Goal: Transaction & Acquisition: Purchase product/service

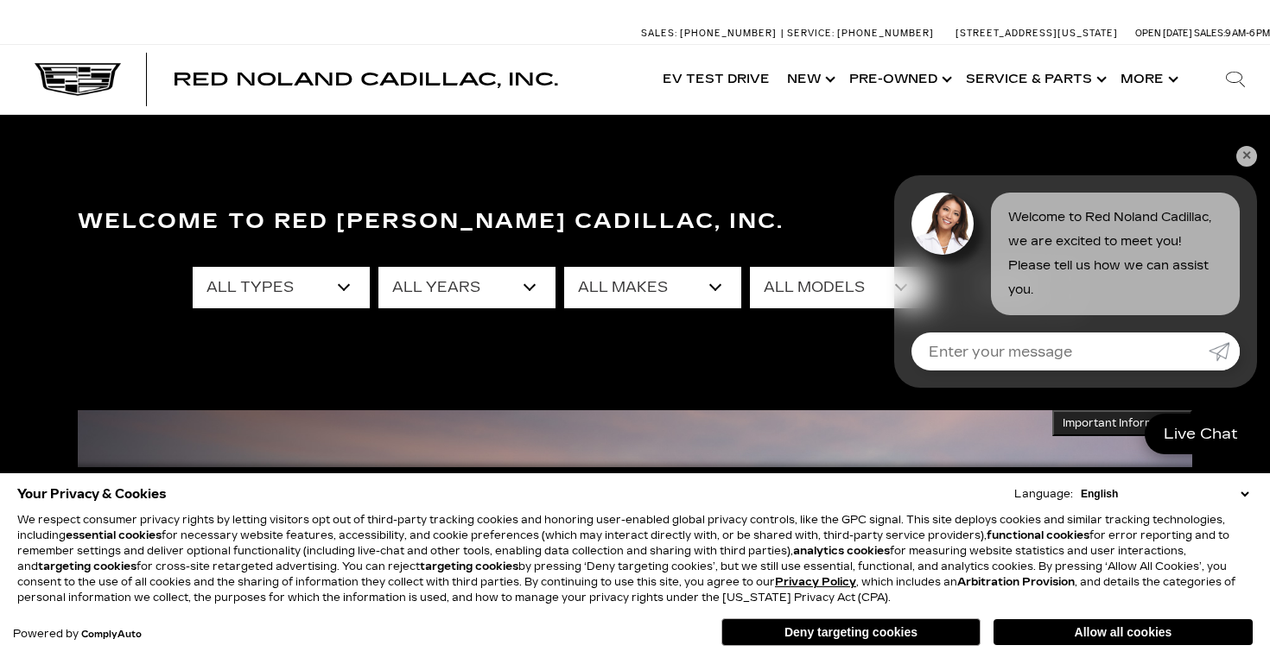
scroll to position [4, 0]
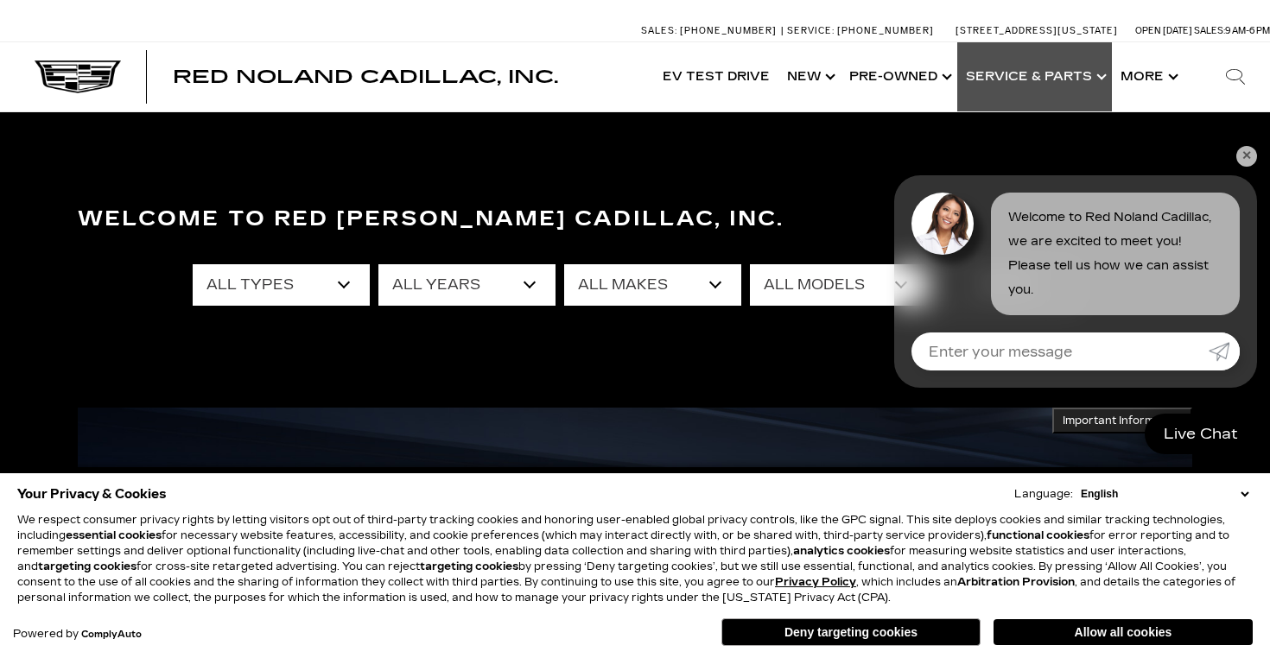
click at [1005, 86] on link "Show Service & Parts" at bounding box center [1034, 76] width 155 height 69
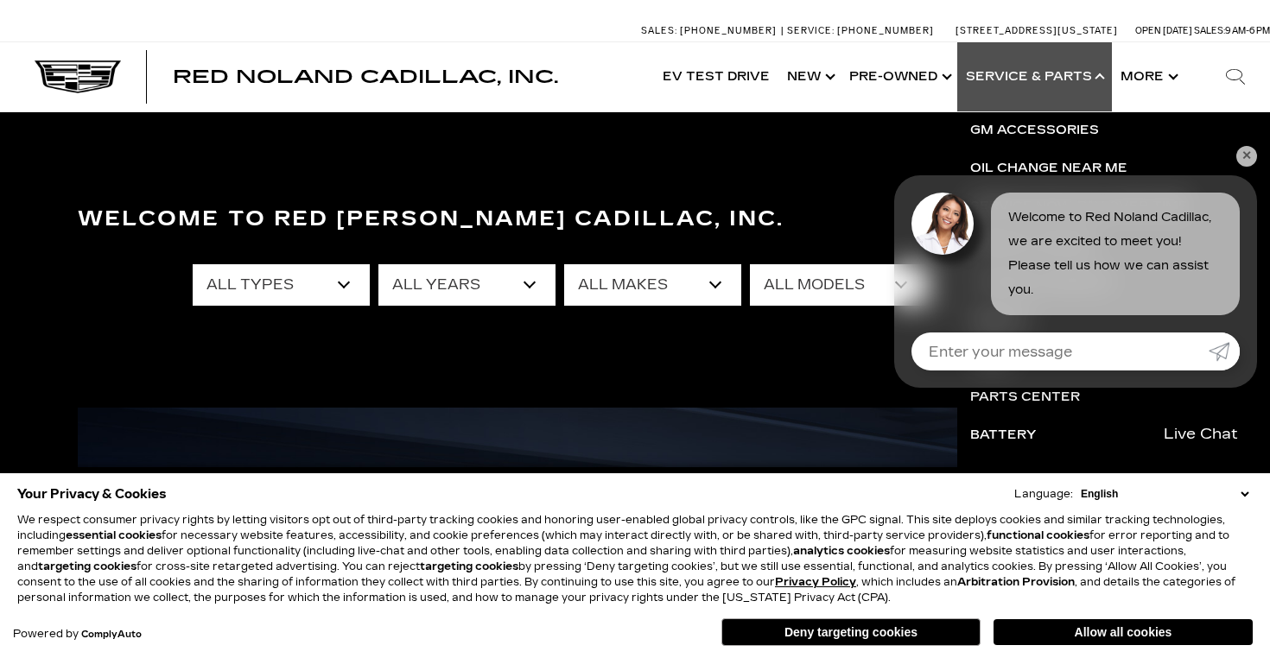
click at [1246, 155] on link "✕" at bounding box center [1246, 156] width 21 height 21
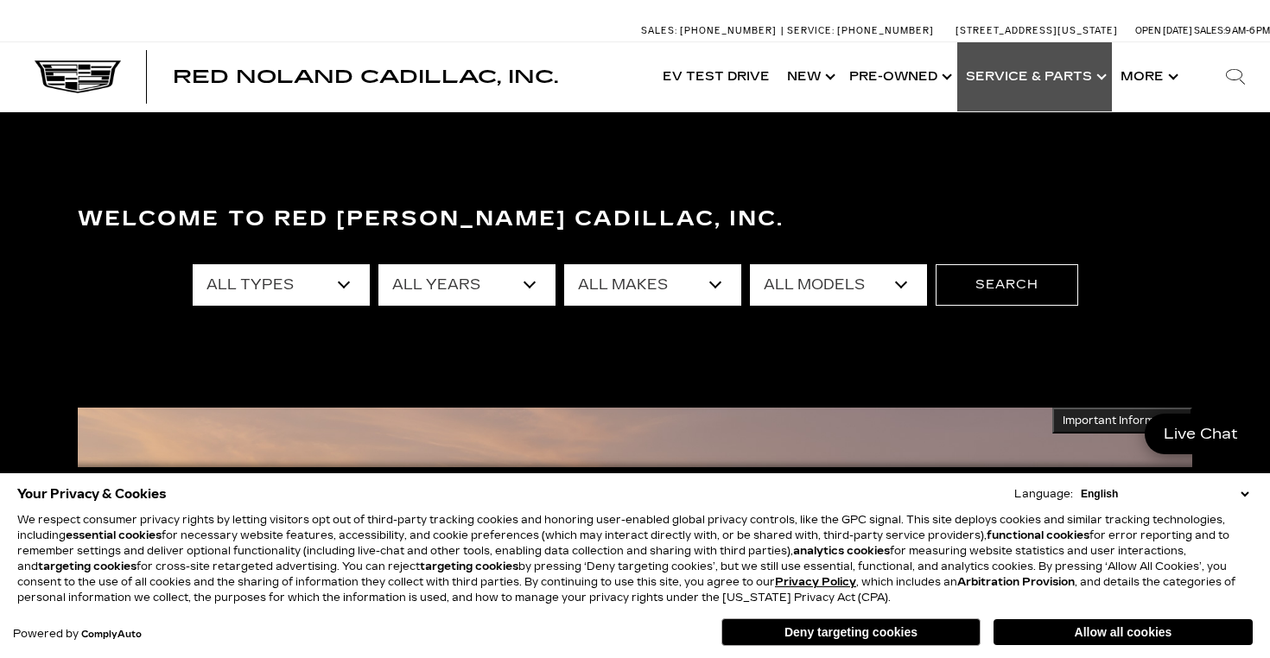
click at [1024, 79] on link "Show Service & Parts" at bounding box center [1034, 76] width 155 height 69
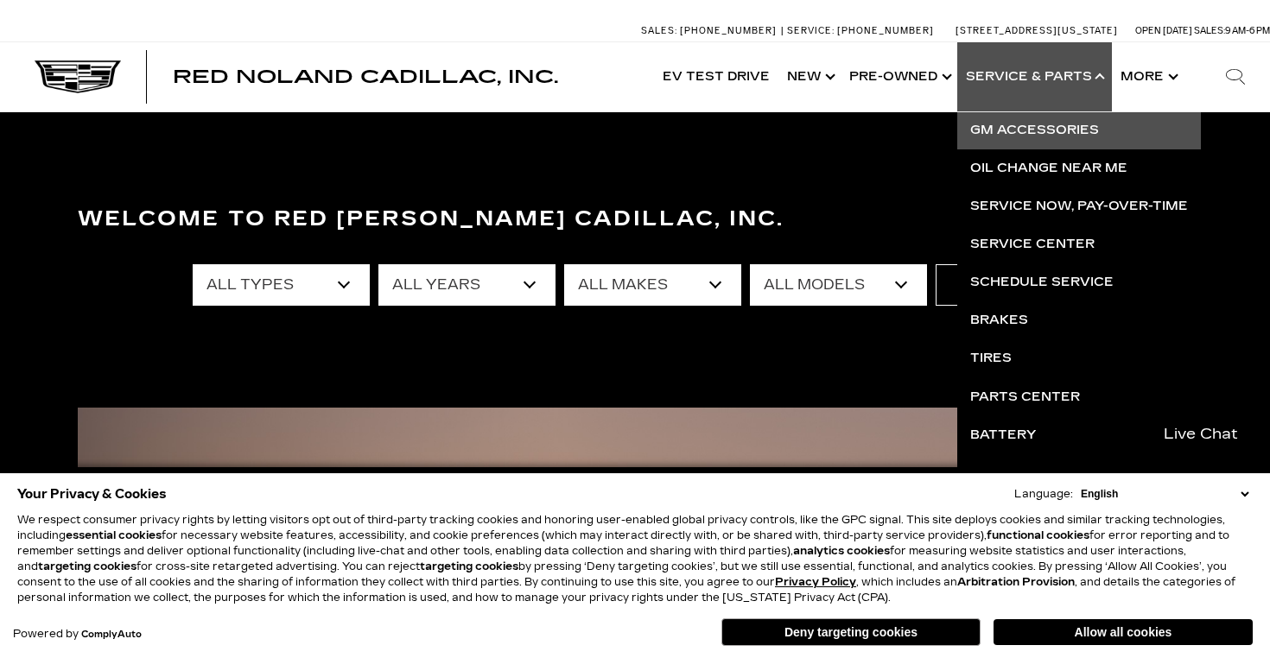
click at [1033, 127] on link "GM Accessories" at bounding box center [1079, 130] width 244 height 38
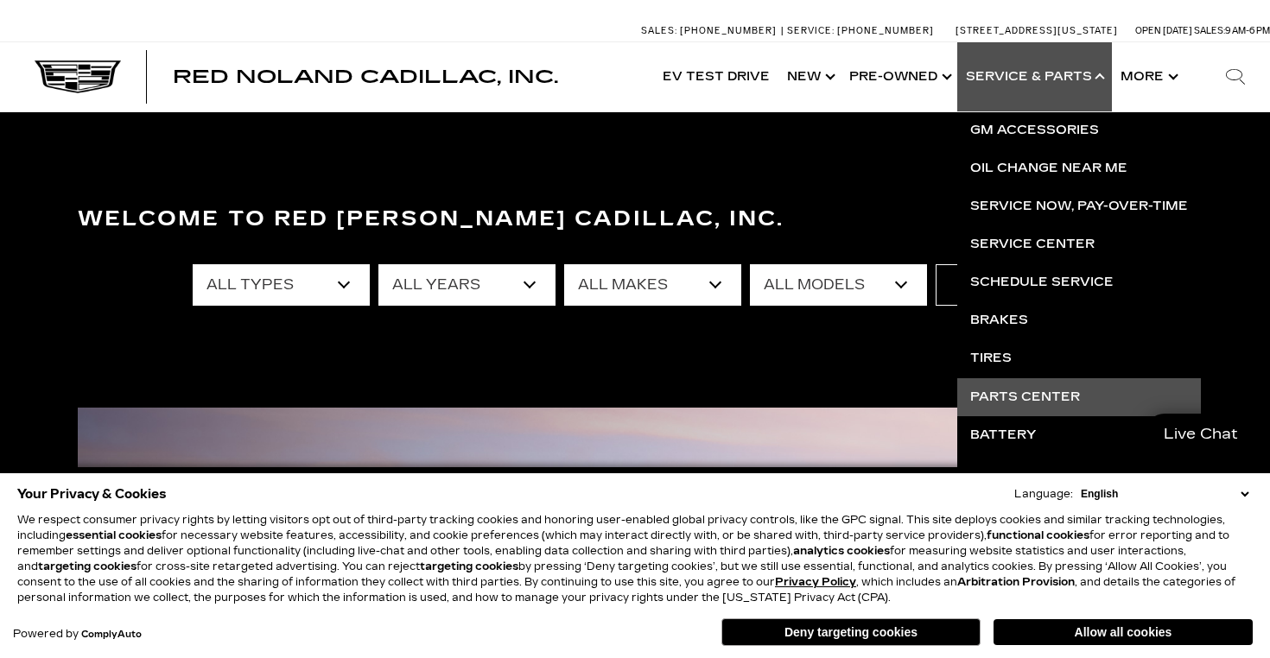
click at [1012, 398] on link "Parts Center" at bounding box center [1079, 397] width 244 height 38
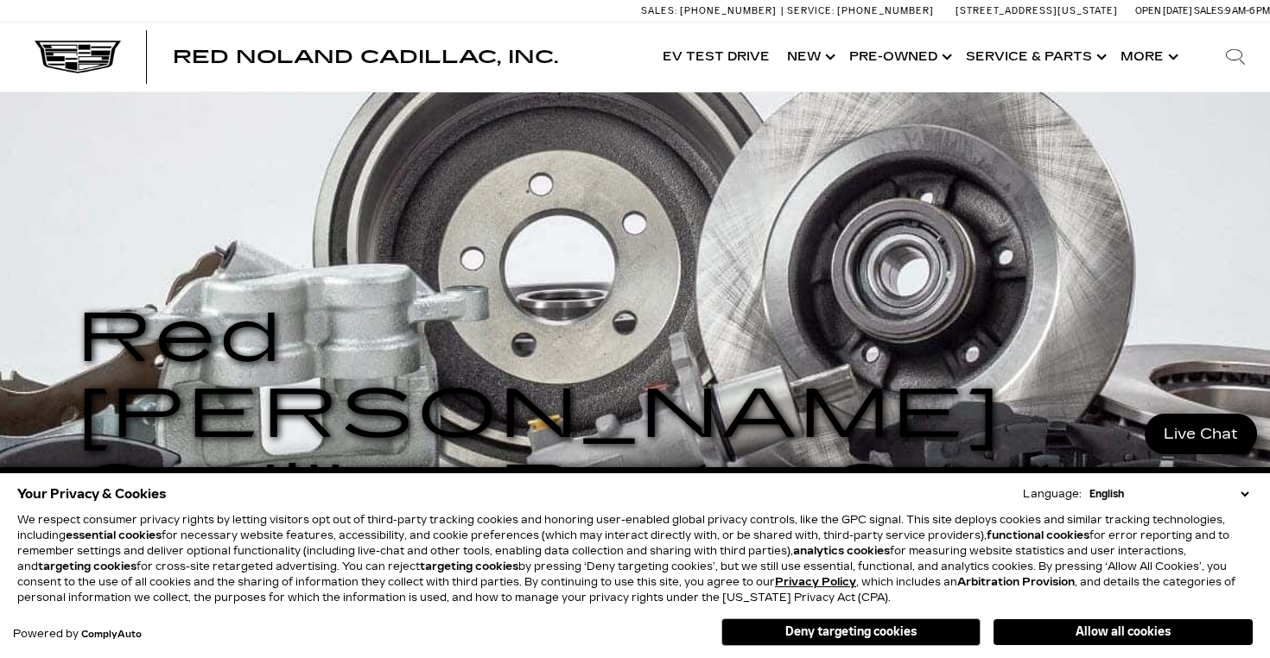
click at [1236, 55] on icon "Search" at bounding box center [1235, 57] width 21 height 21
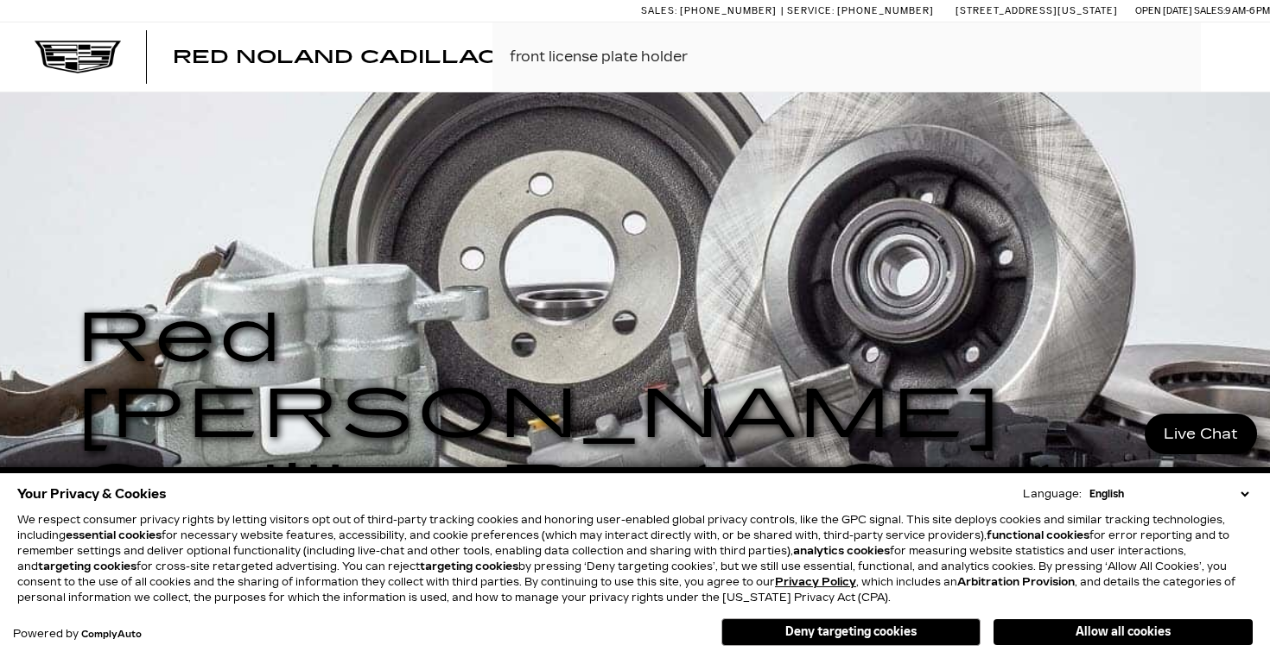
type input "front license plate holder"
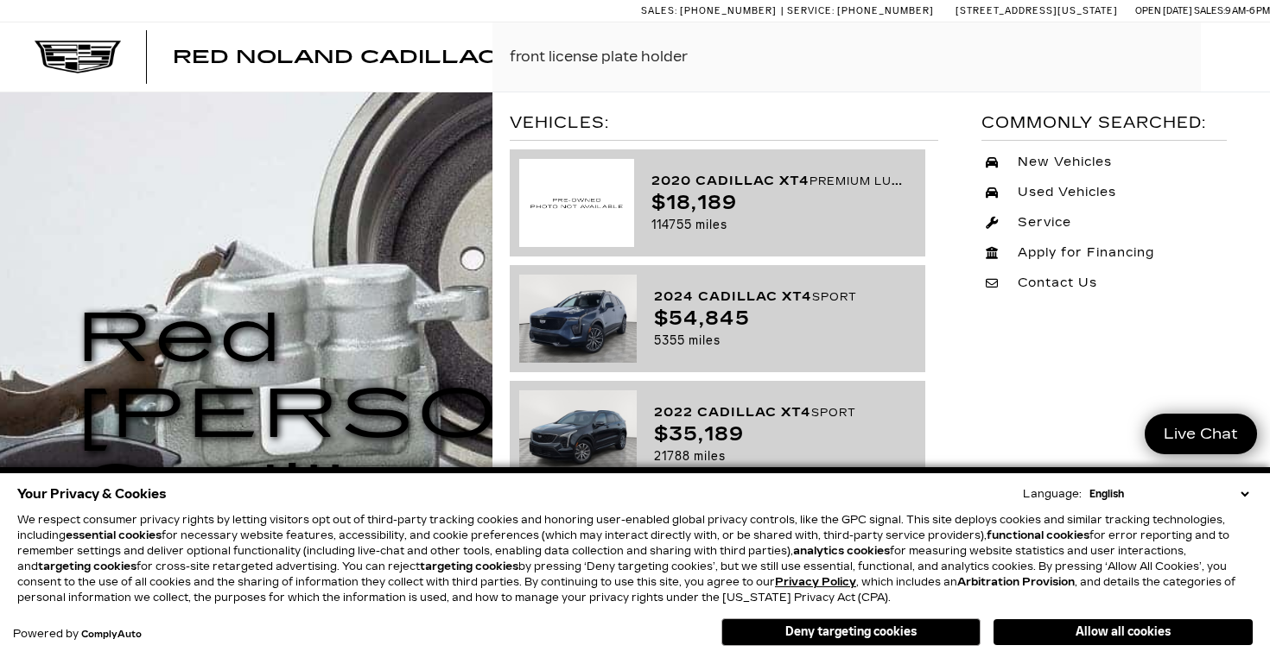
click at [205, 57] on span "Red Noland Cadillac, Inc." at bounding box center [365, 57] width 385 height 21
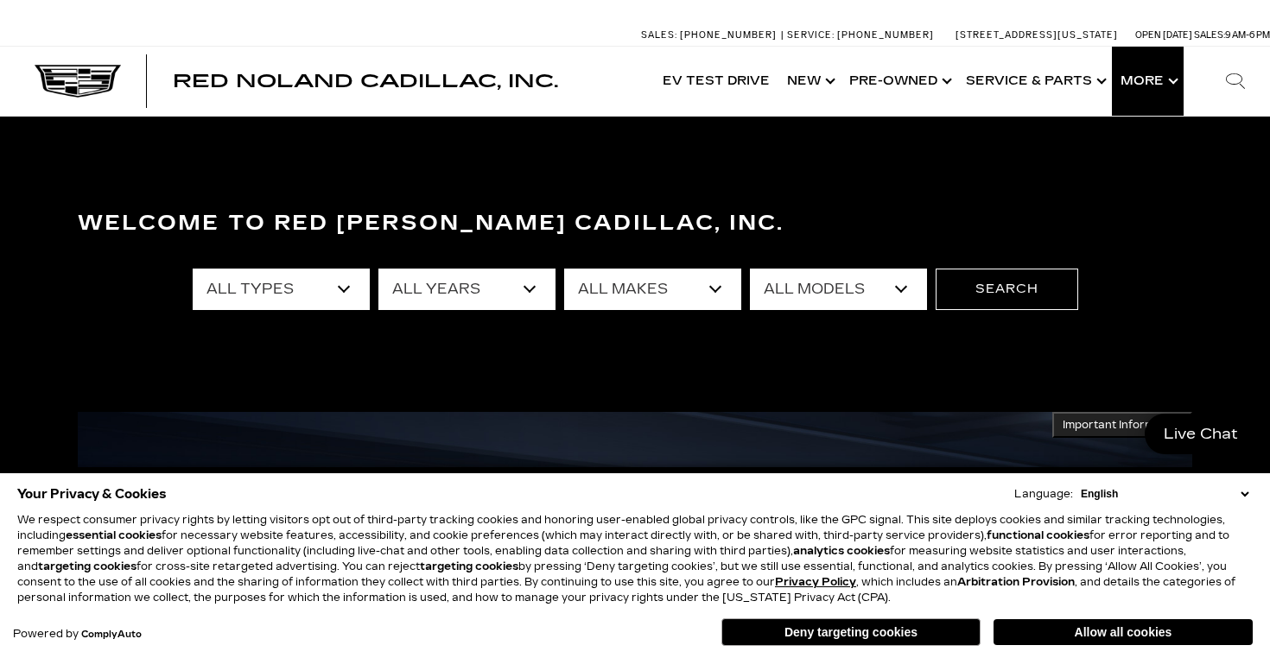
click at [1138, 79] on button "Show More" at bounding box center [1148, 81] width 72 height 69
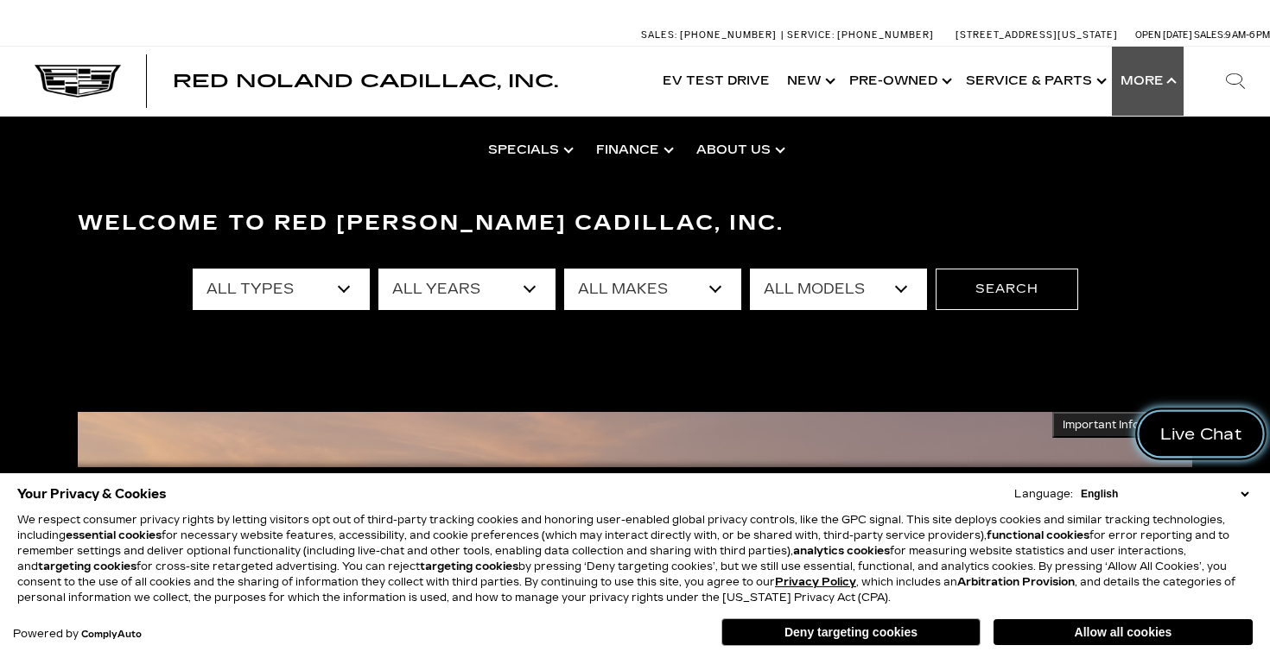
click at [1192, 434] on span "Live Chat" at bounding box center [1201, 434] width 101 height 22
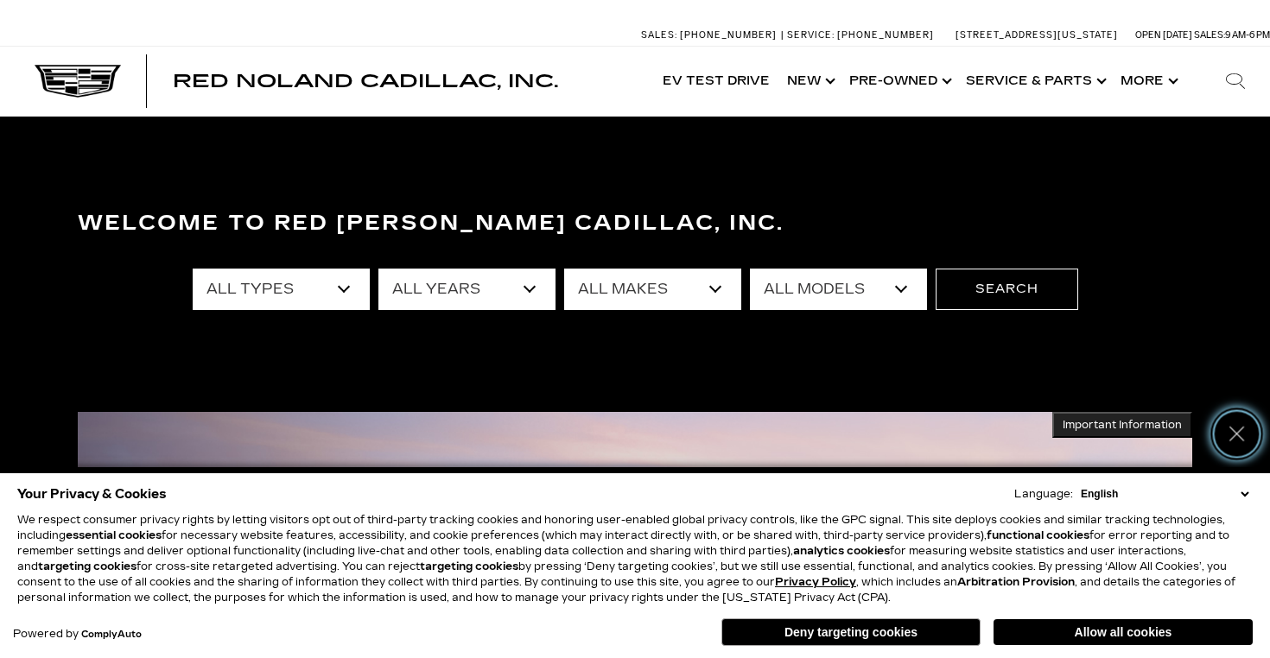
click at [1235, 431] on icon "Close" at bounding box center [1237, 434] width 22 height 22
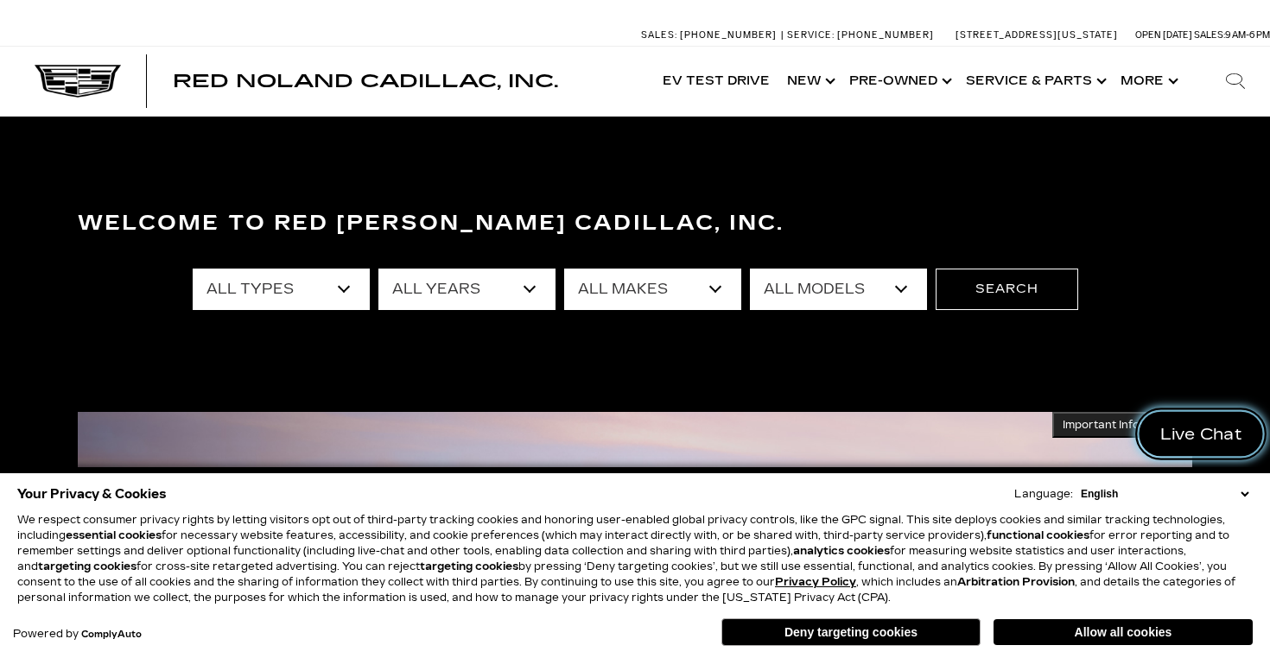
click at [1213, 434] on span "Live Chat" at bounding box center [1201, 434] width 101 height 22
